Goal: Information Seeking & Learning: Compare options

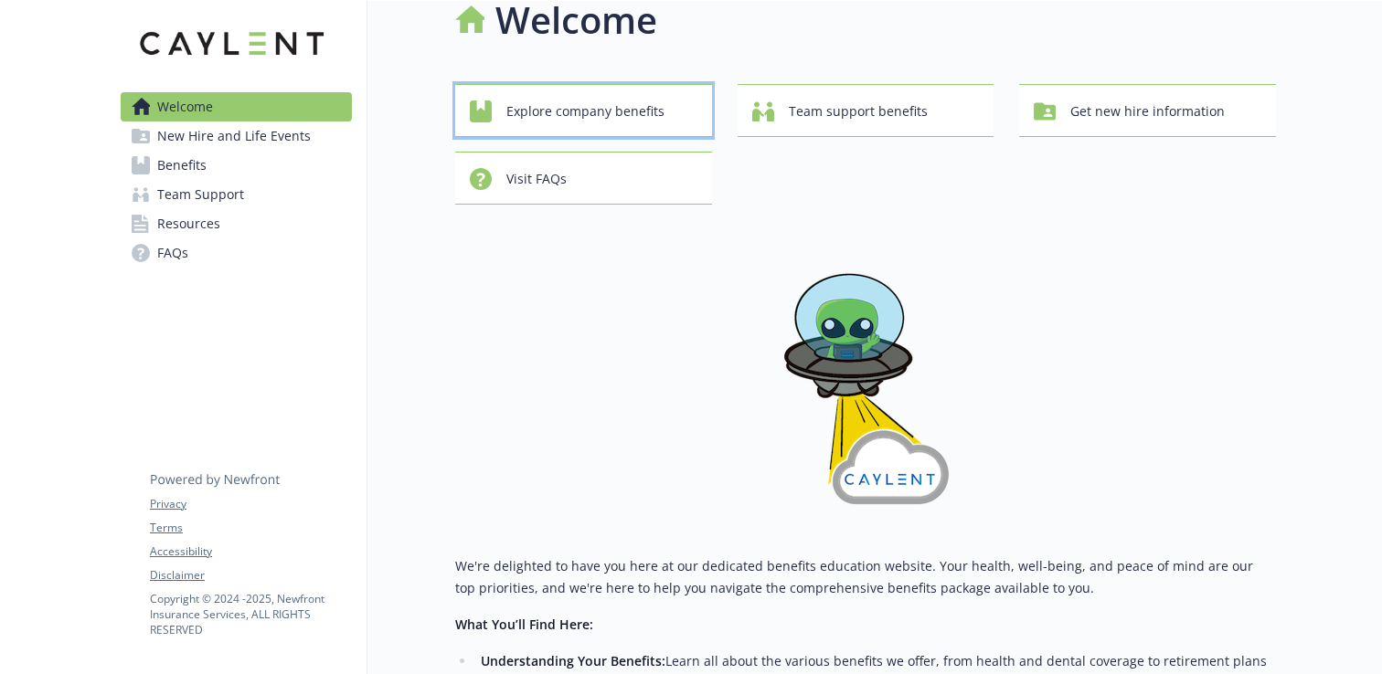
click at [597, 126] on span "Explore company benefits" at bounding box center [585, 111] width 158 height 35
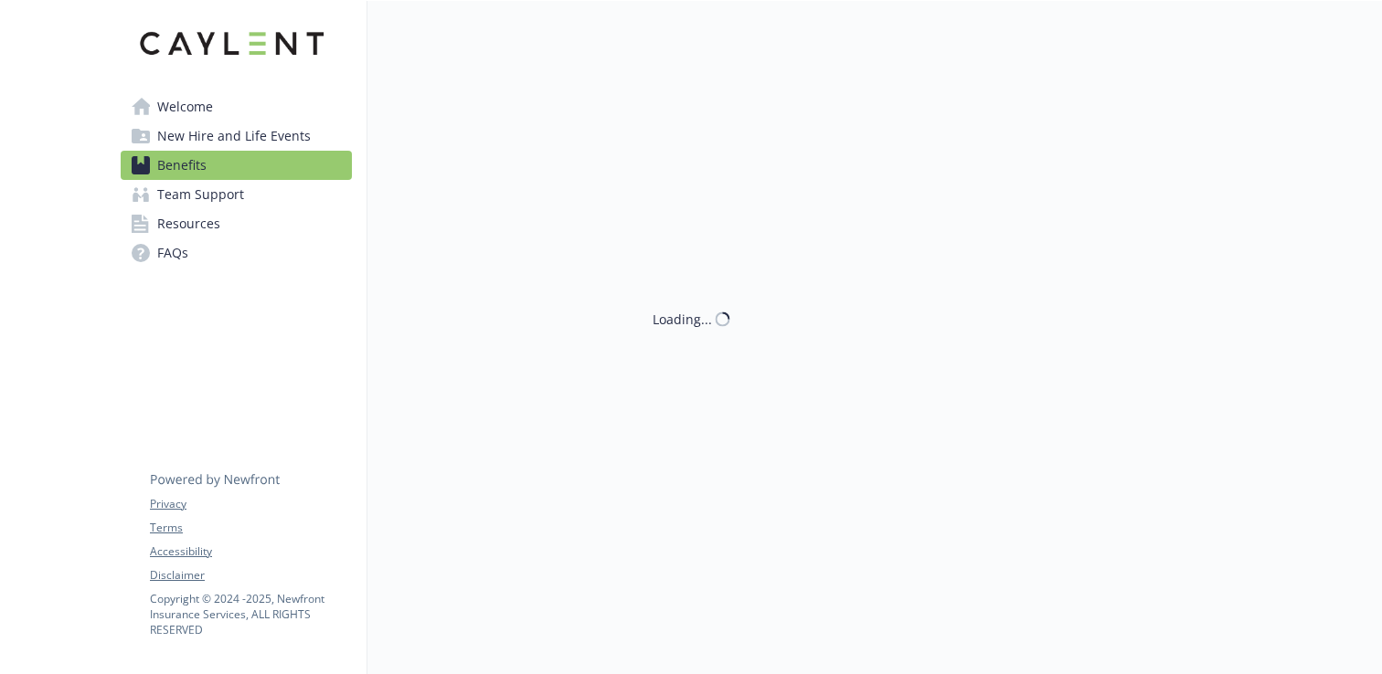
scroll to position [30, 0]
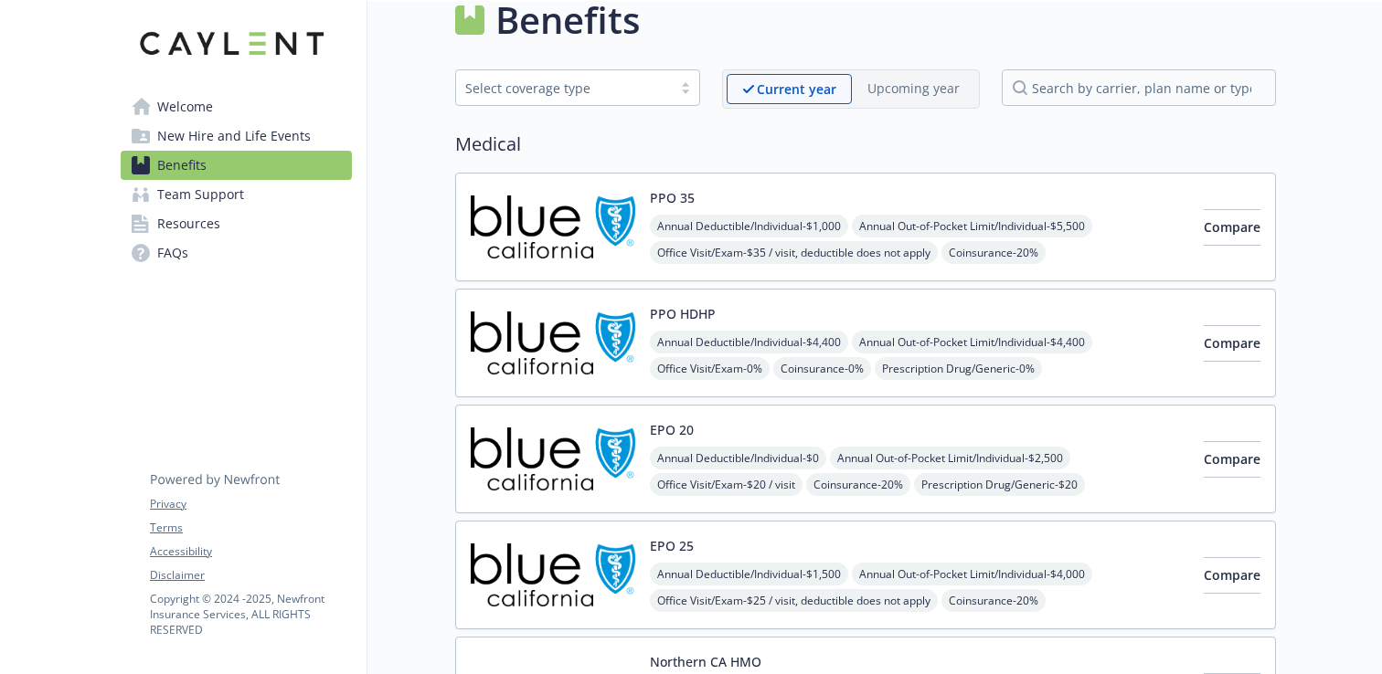
click at [633, 97] on div "Select coverage type" at bounding box center [564, 88] width 216 height 23
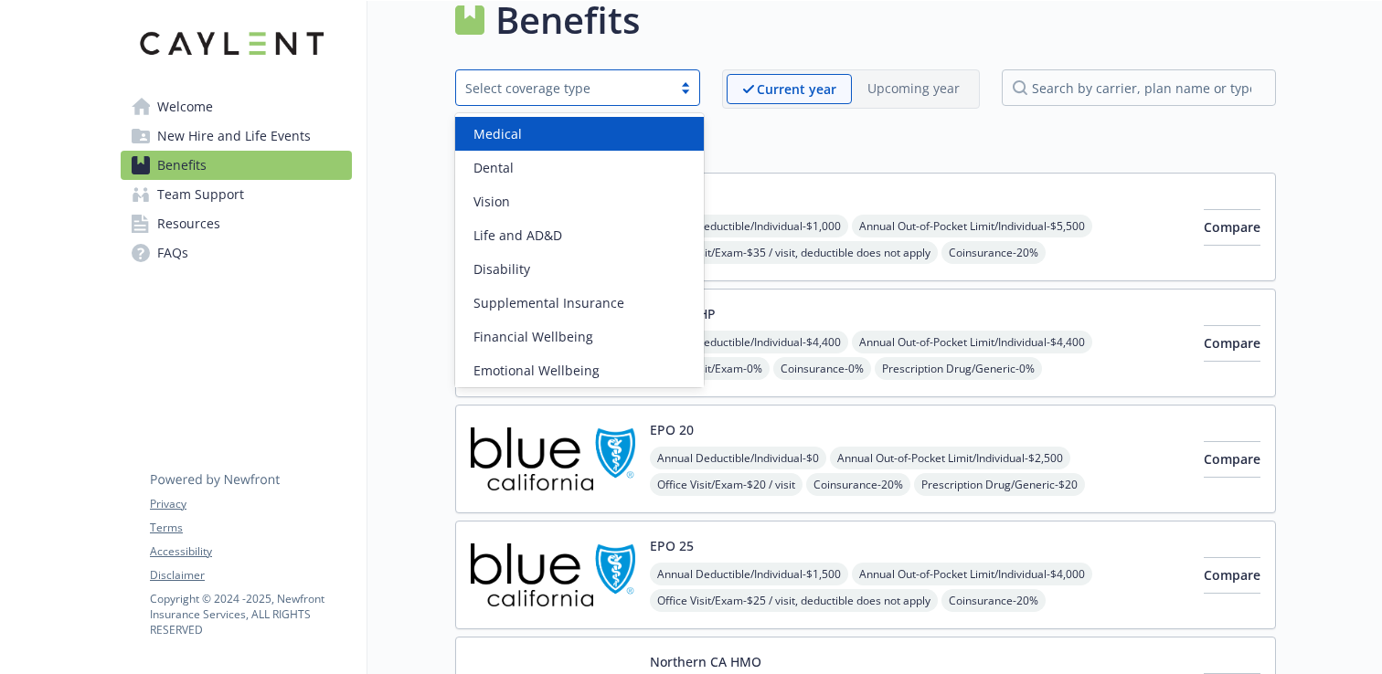
click at [633, 97] on div "Select coverage type" at bounding box center [564, 88] width 216 height 23
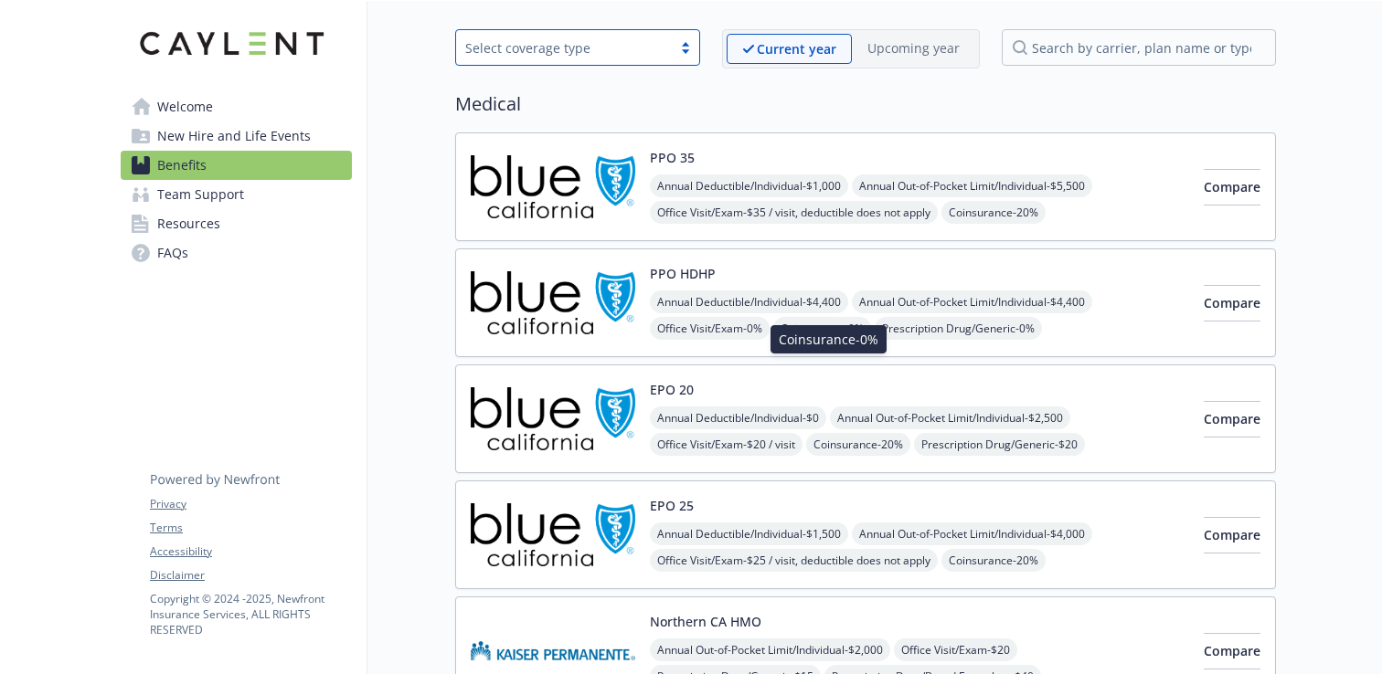
scroll to position [75, 0]
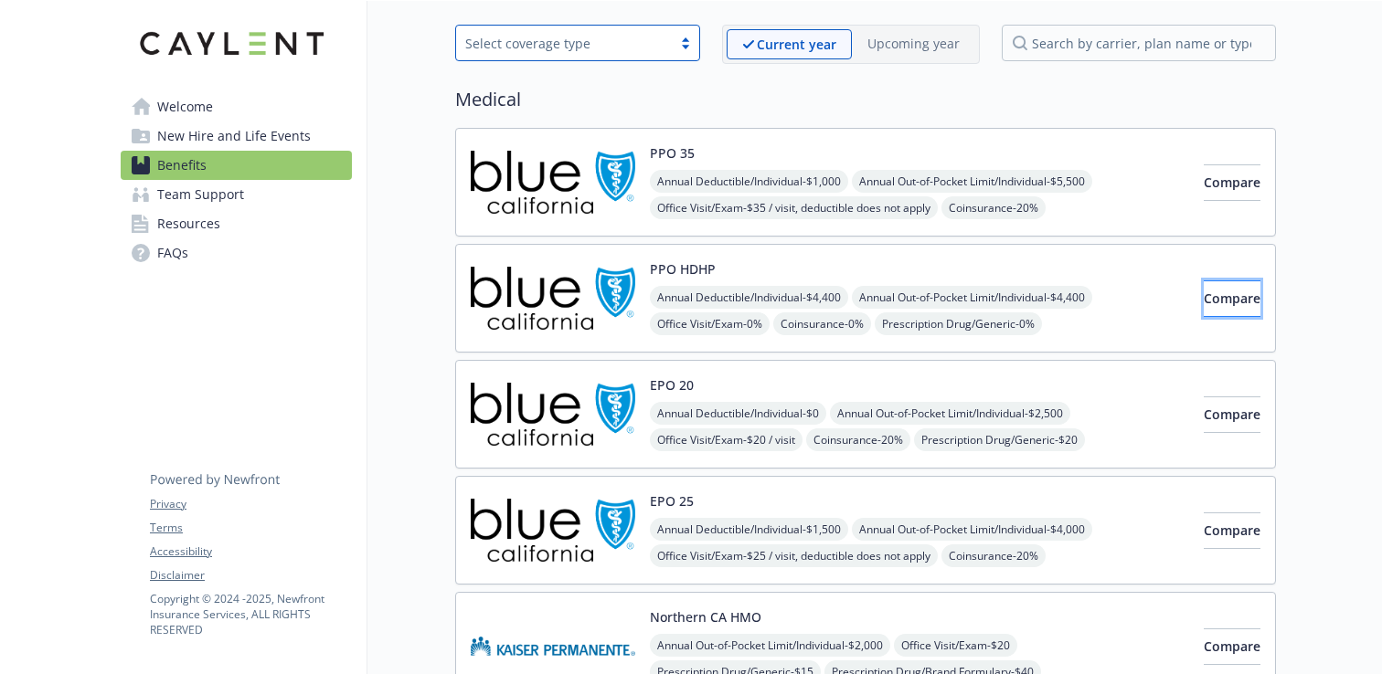
click at [1204, 302] on button "Compare" at bounding box center [1232, 299] width 57 height 37
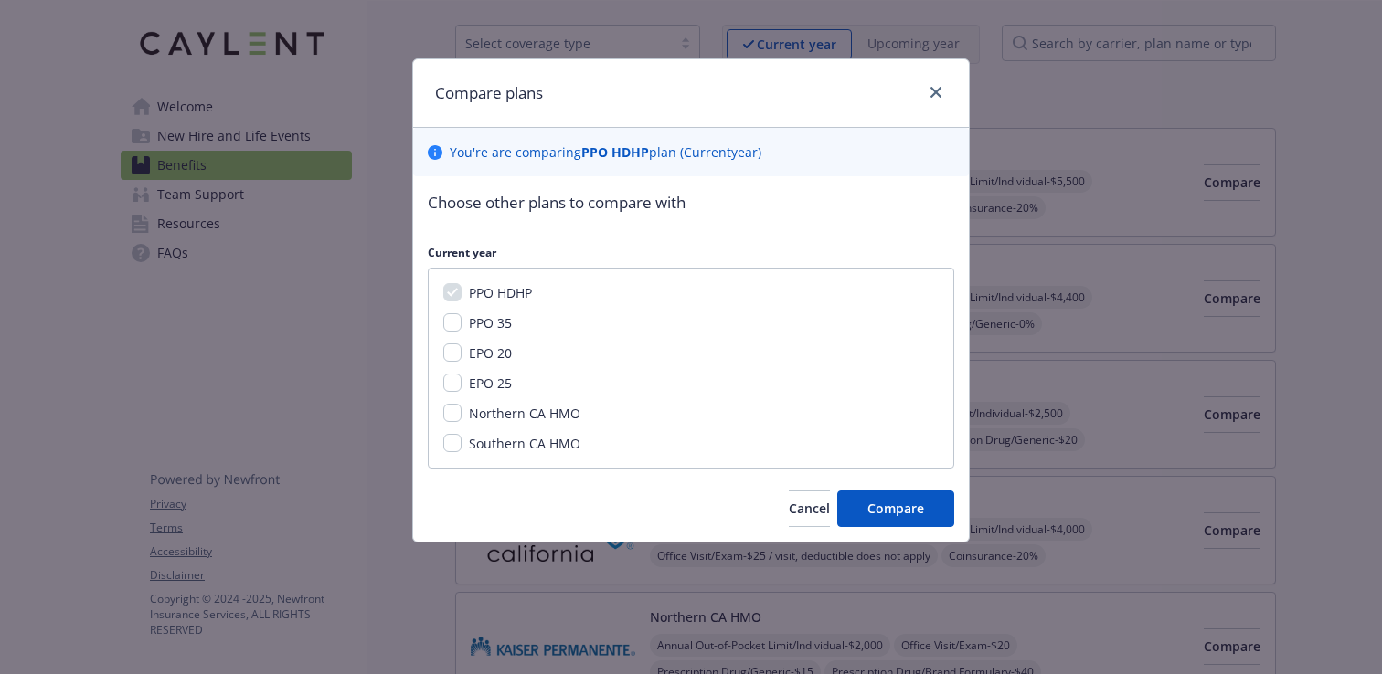
click at [526, 332] on div "PPO 35" at bounding box center [690, 322] width 495 height 19
click at [451, 324] on input "PPO 35" at bounding box center [452, 322] width 18 height 18
checkbox input "true"
click at [918, 511] on span "Compare" at bounding box center [895, 508] width 57 height 17
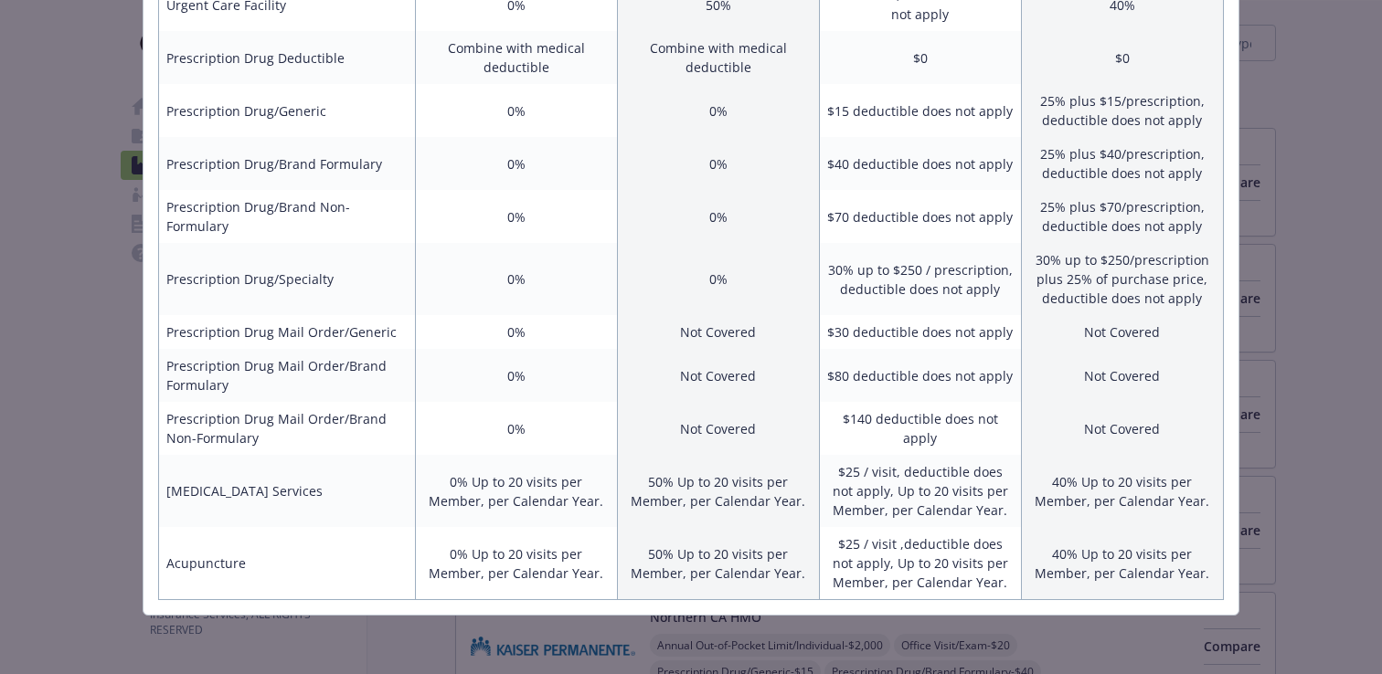
scroll to position [0, 0]
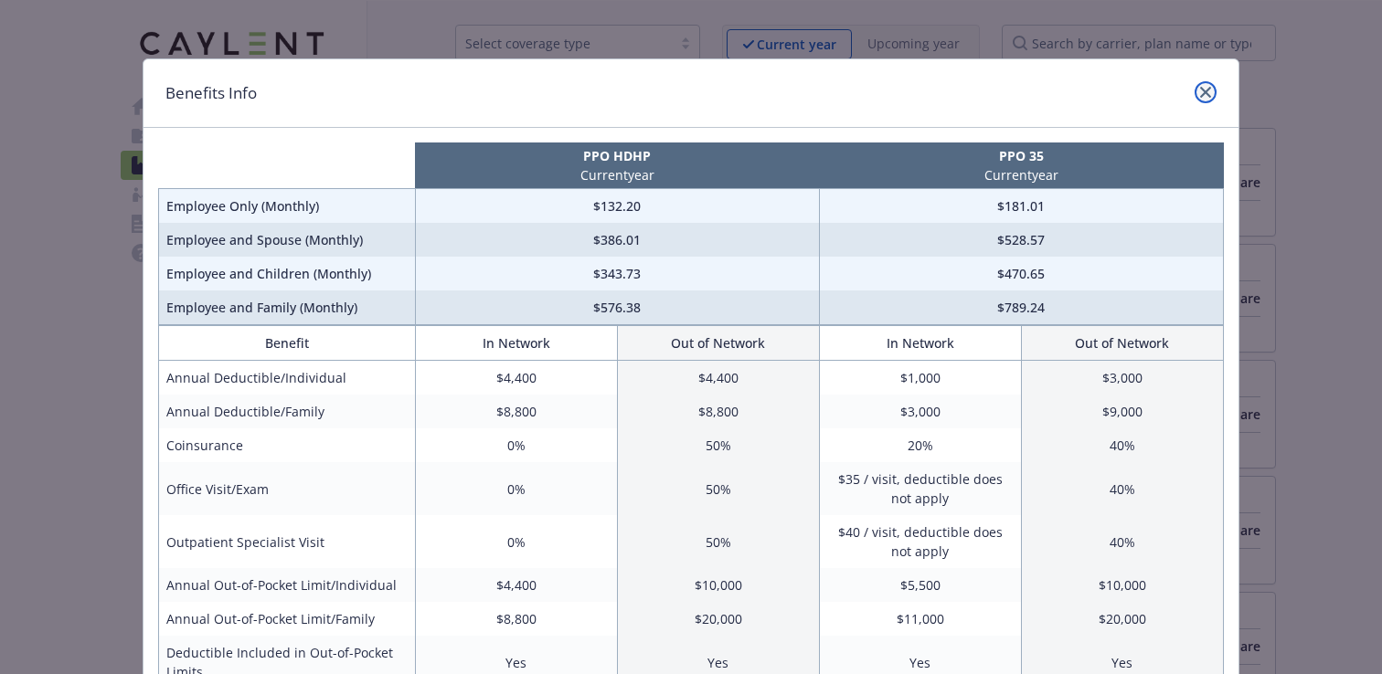
click at [1209, 87] on icon "close" at bounding box center [1205, 92] width 11 height 11
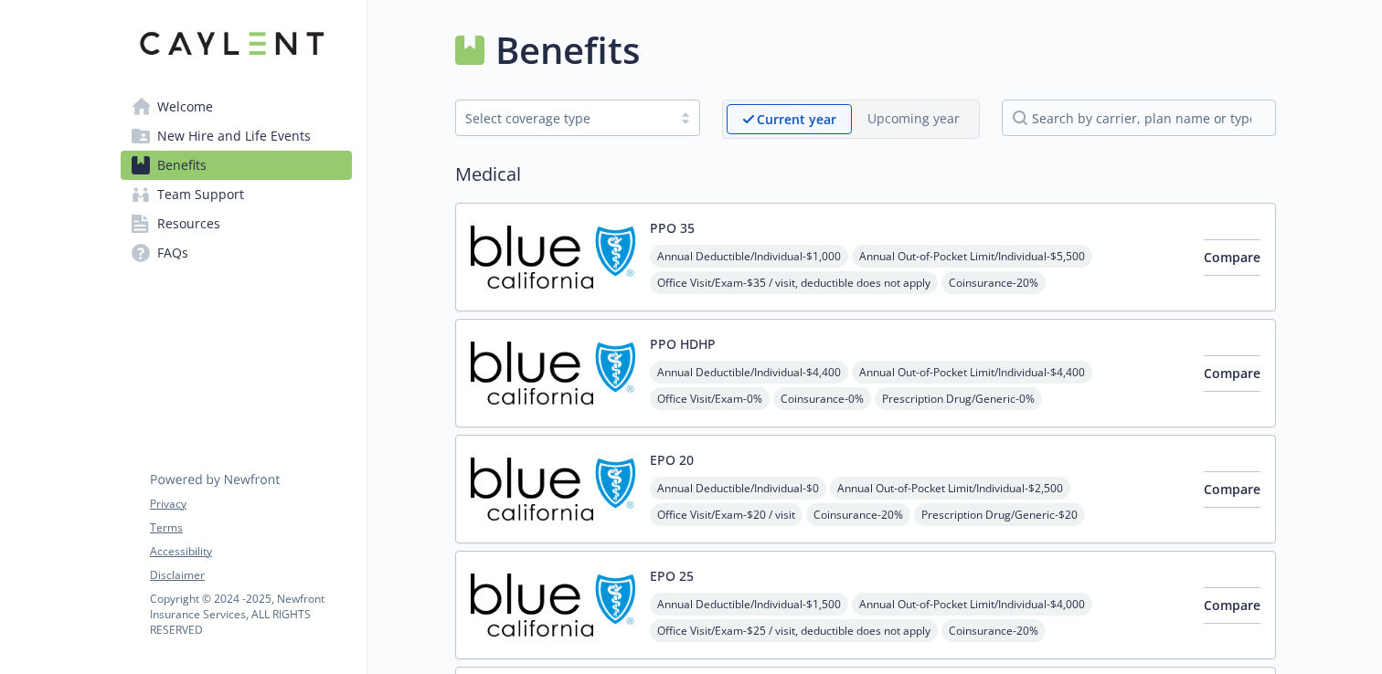
click at [211, 166] on link "Benefits" at bounding box center [236, 165] width 231 height 29
click at [196, 179] on span "Benefits" at bounding box center [181, 165] width 49 height 29
click at [192, 198] on span "Team Support" at bounding box center [200, 194] width 87 height 29
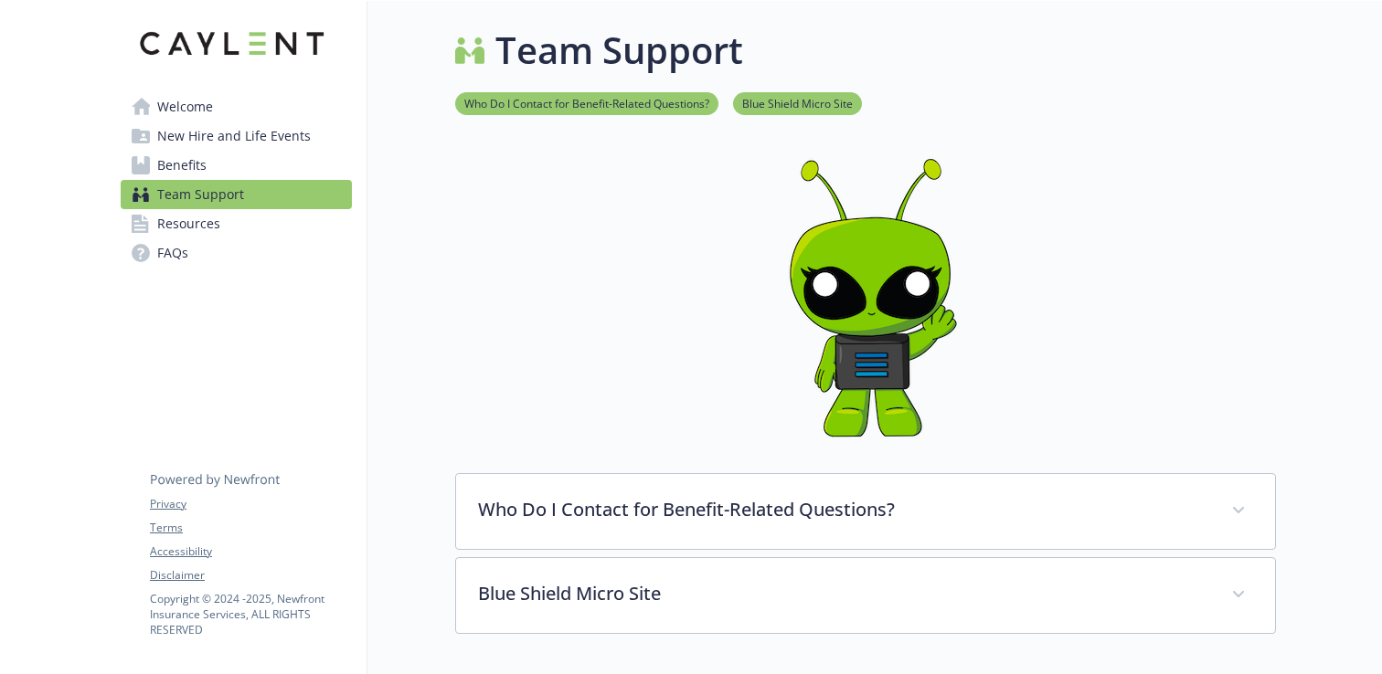
click at [208, 137] on span "New Hire and Life Events" at bounding box center [234, 136] width 154 height 29
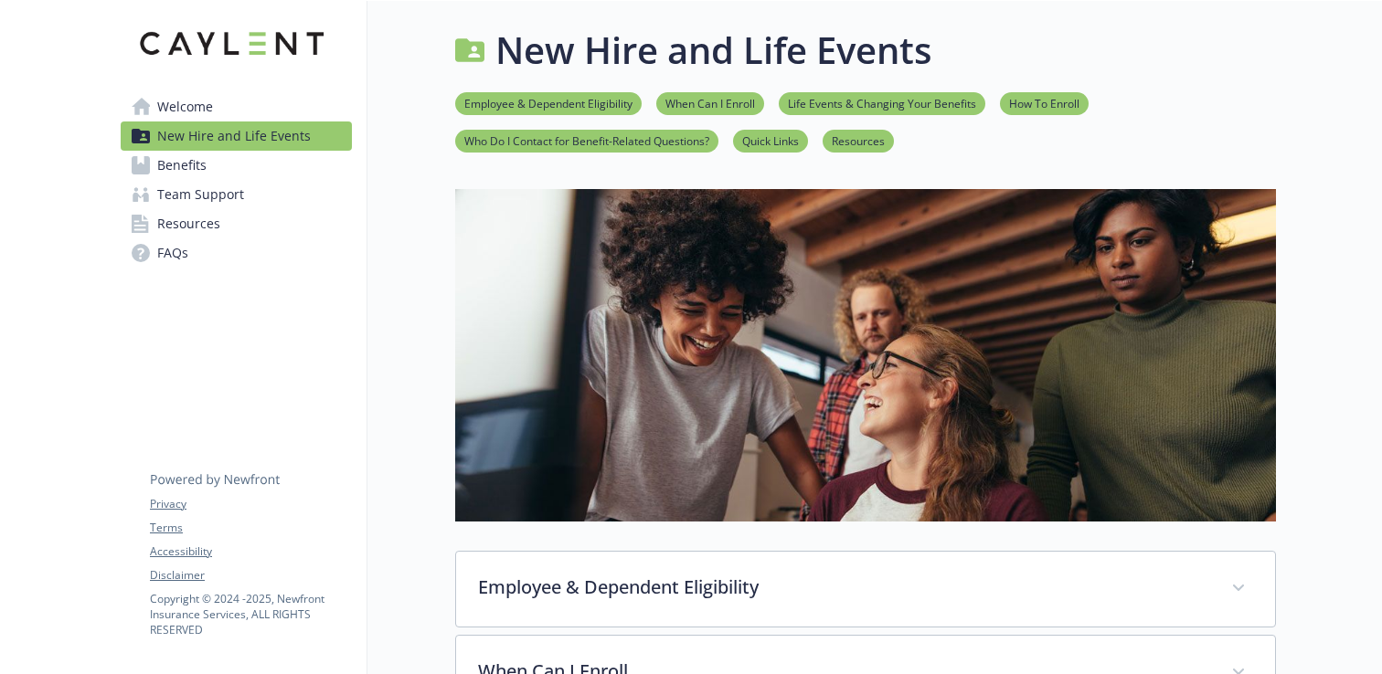
click at [193, 101] on span "Welcome" at bounding box center [185, 106] width 56 height 29
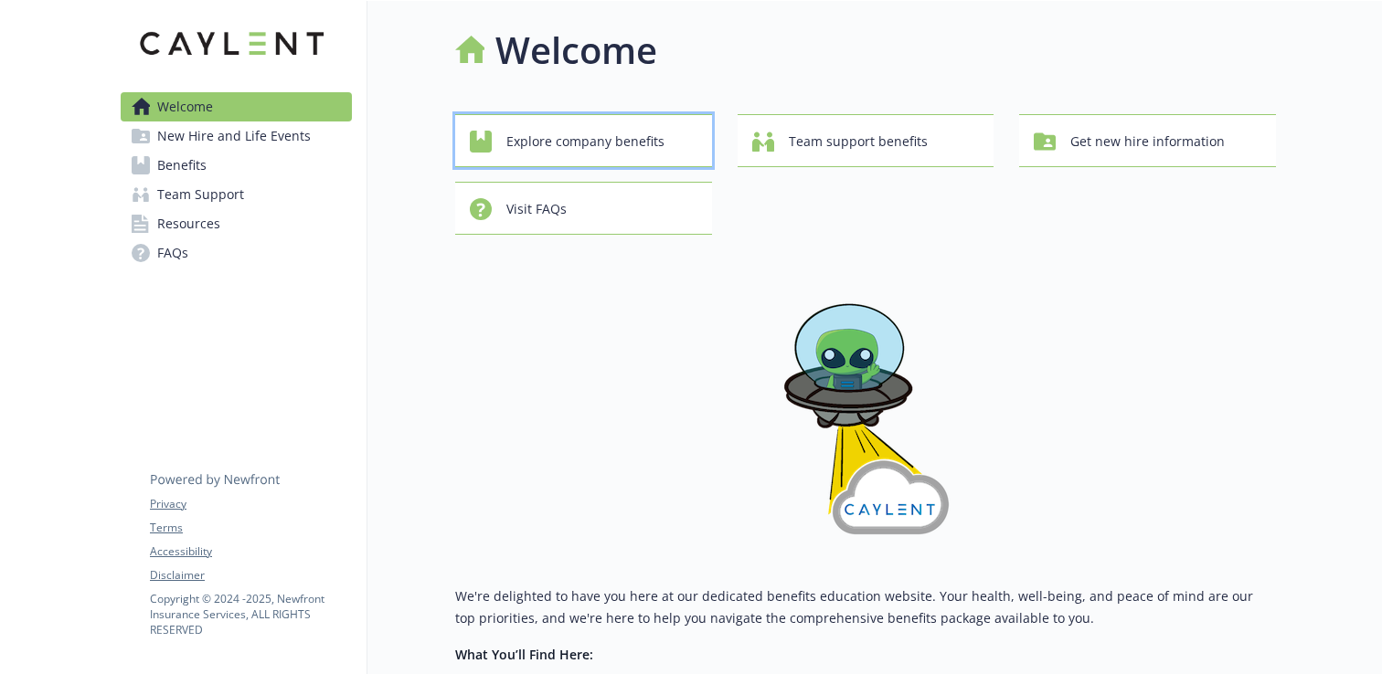
click at [570, 145] on span "Explore company benefits" at bounding box center [585, 141] width 158 height 35
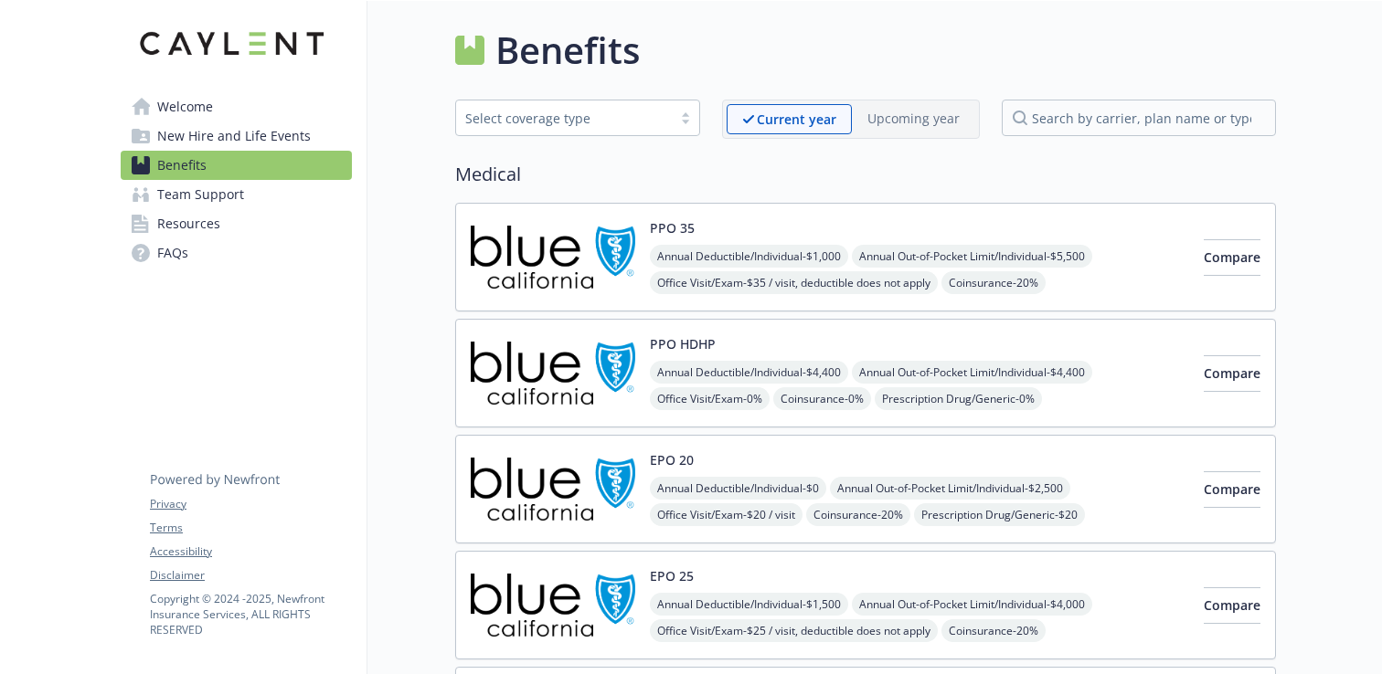
click at [497, 295] on img at bounding box center [553, 257] width 165 height 78
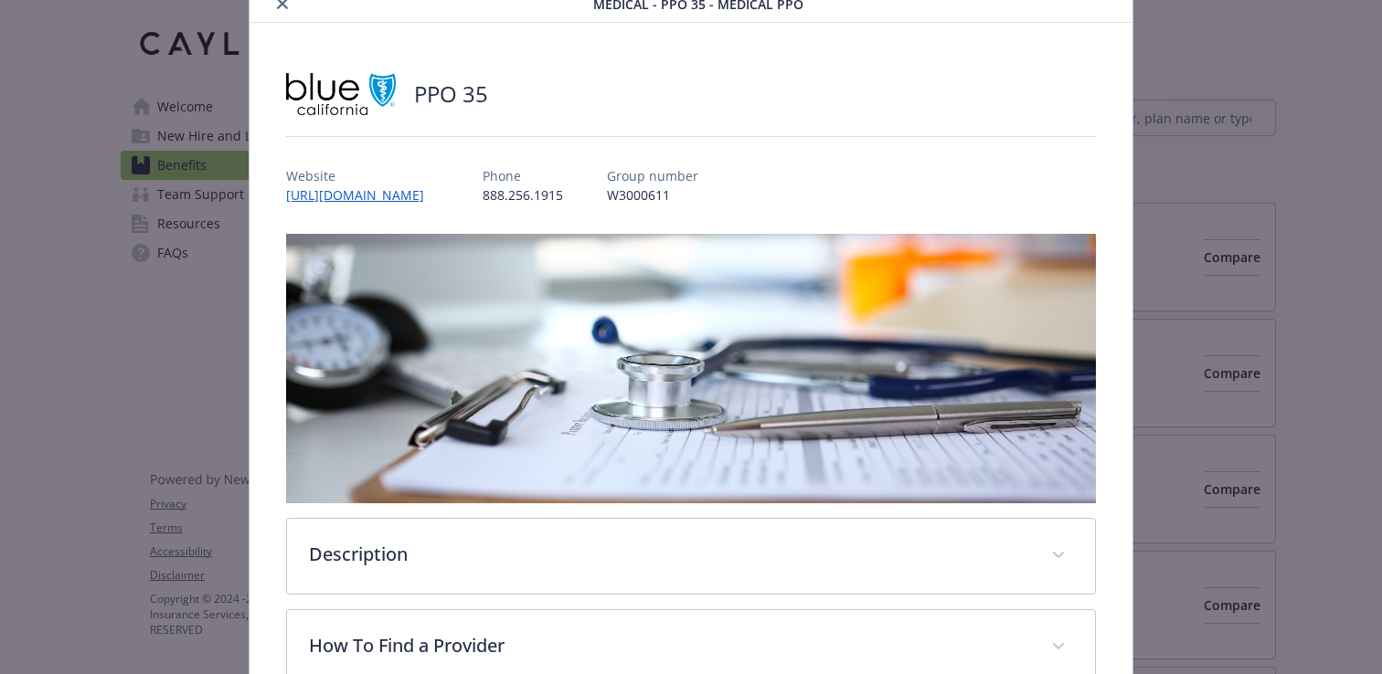
scroll to position [84, 0]
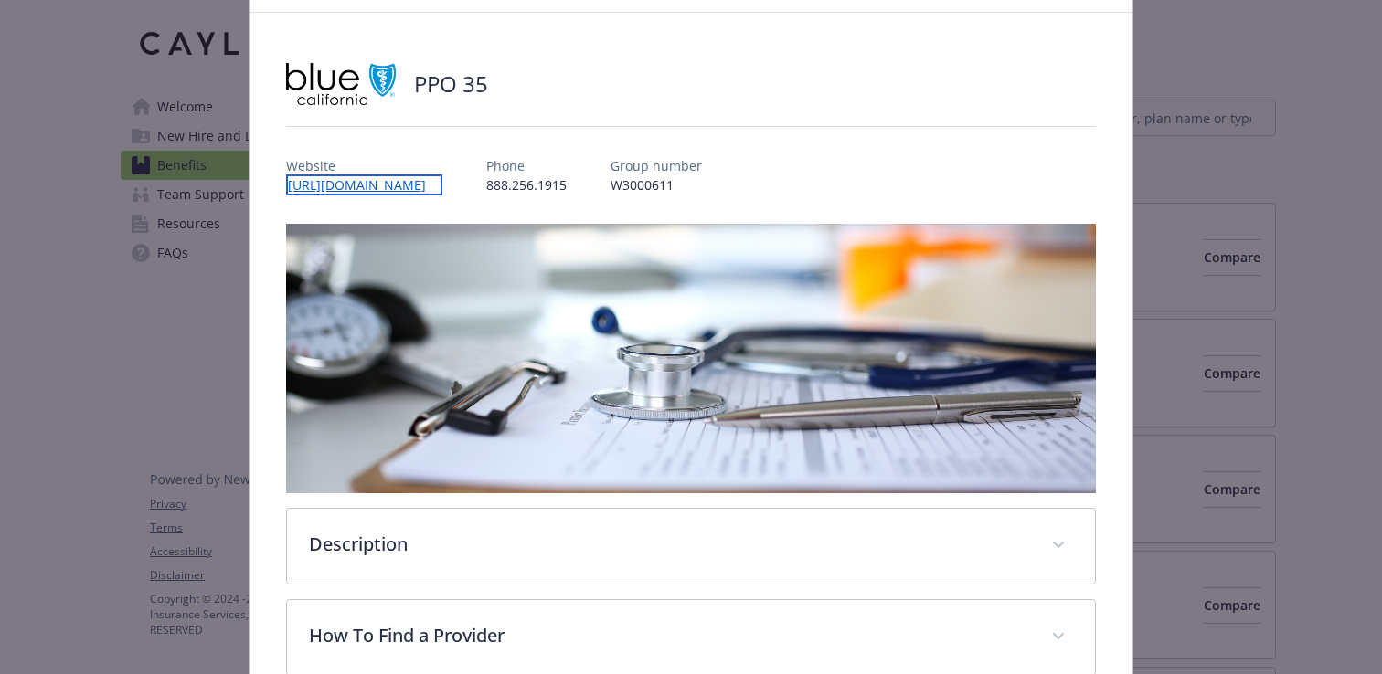
click at [442, 187] on link "[URL][DOMAIN_NAME]" at bounding box center [364, 185] width 156 height 21
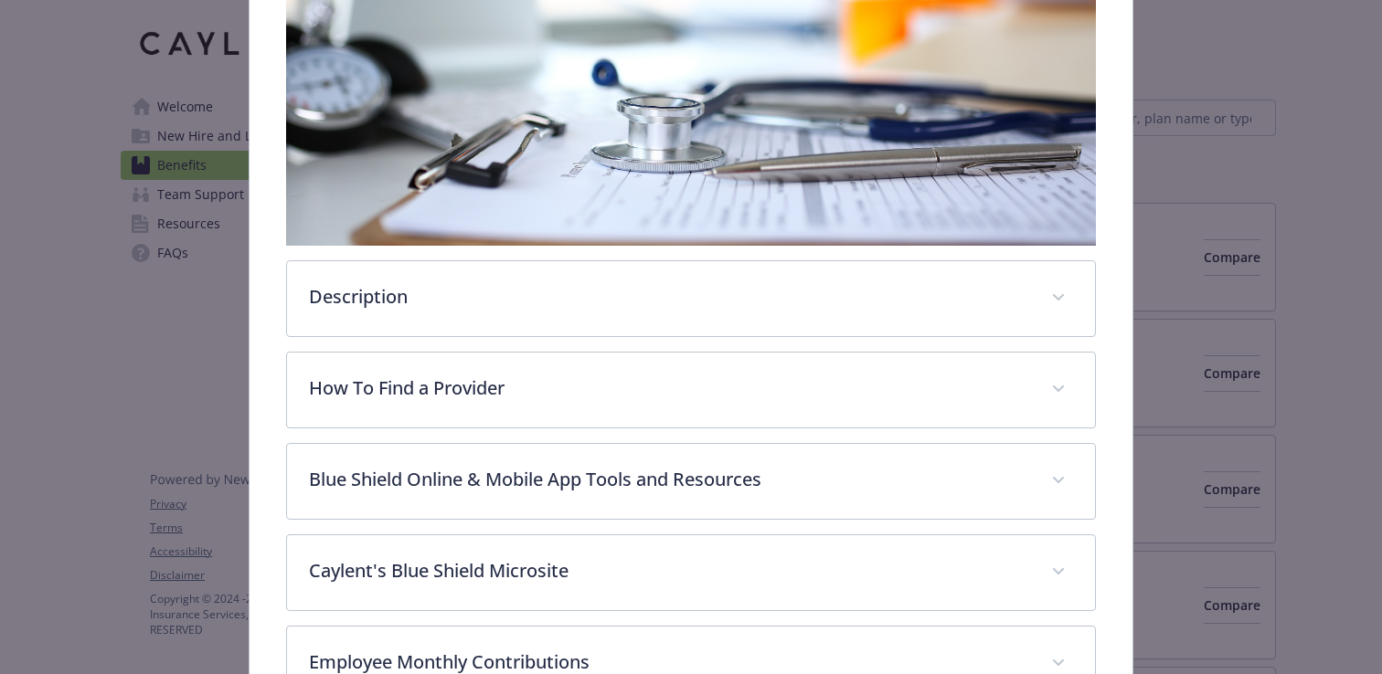
scroll to position [333, 0]
